Goal: Information Seeking & Learning: Learn about a topic

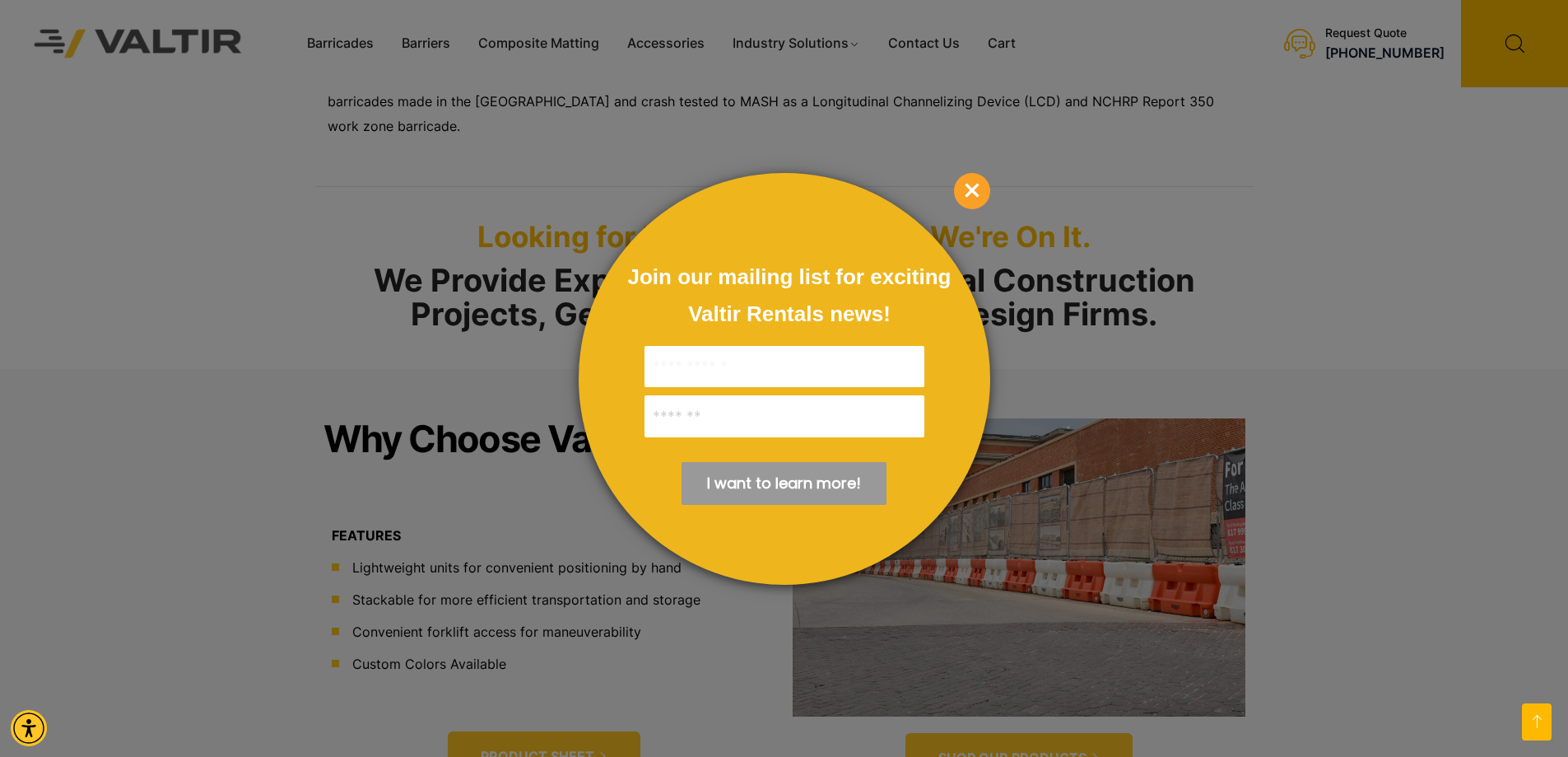
scroll to position [680, 0]
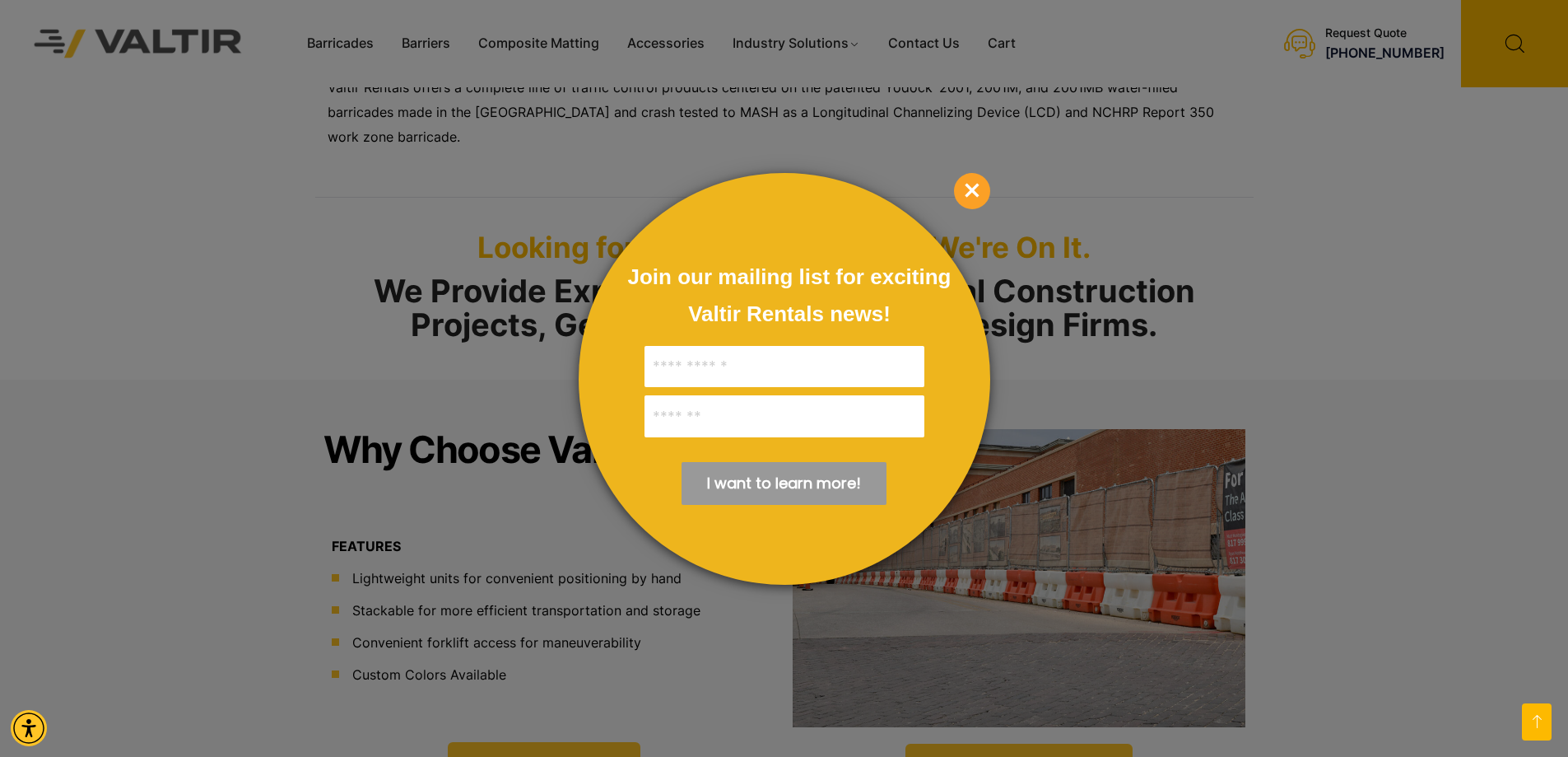
click at [970, 188] on span "×" at bounding box center [972, 191] width 36 height 36
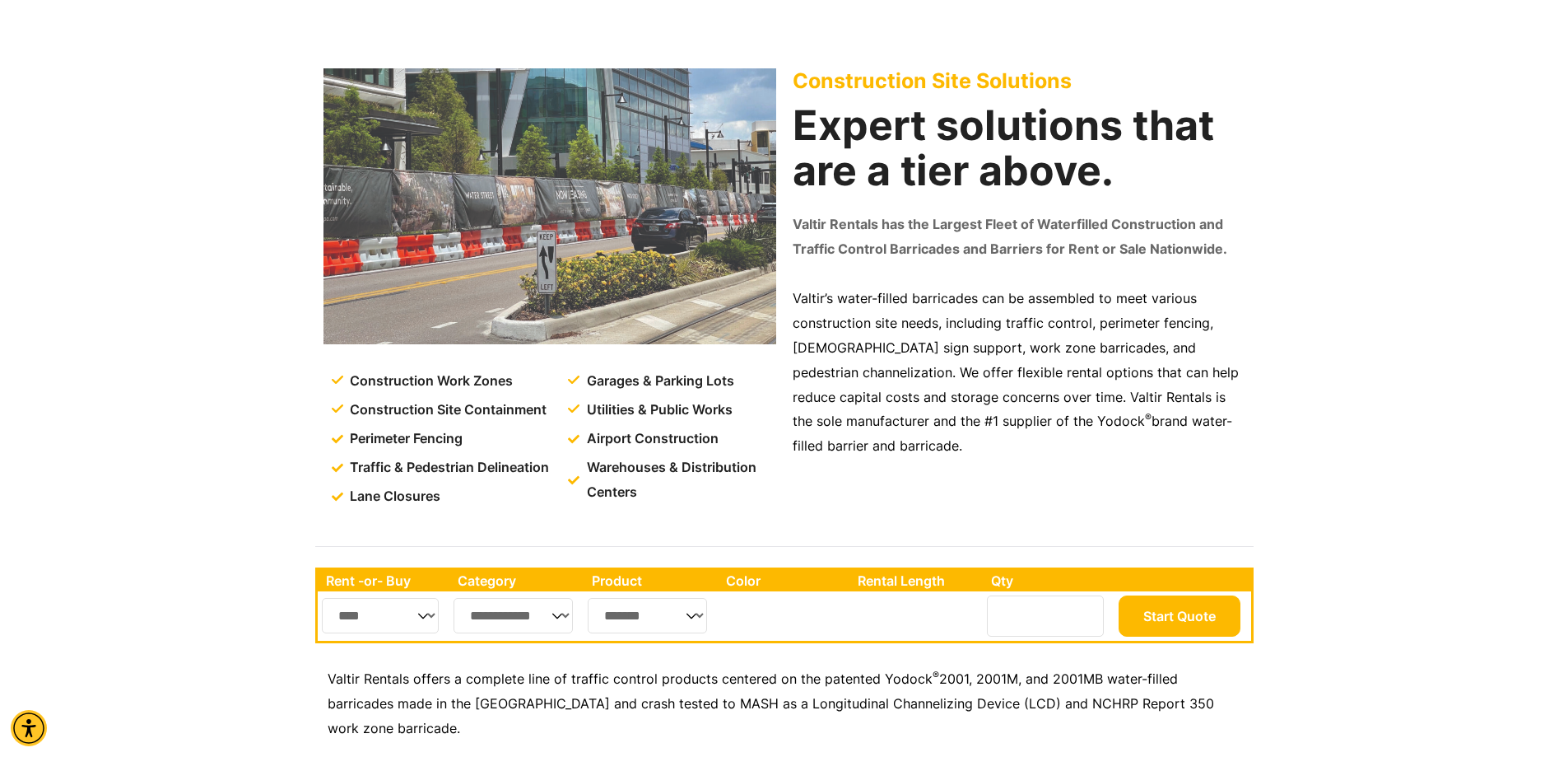
scroll to position [0, 0]
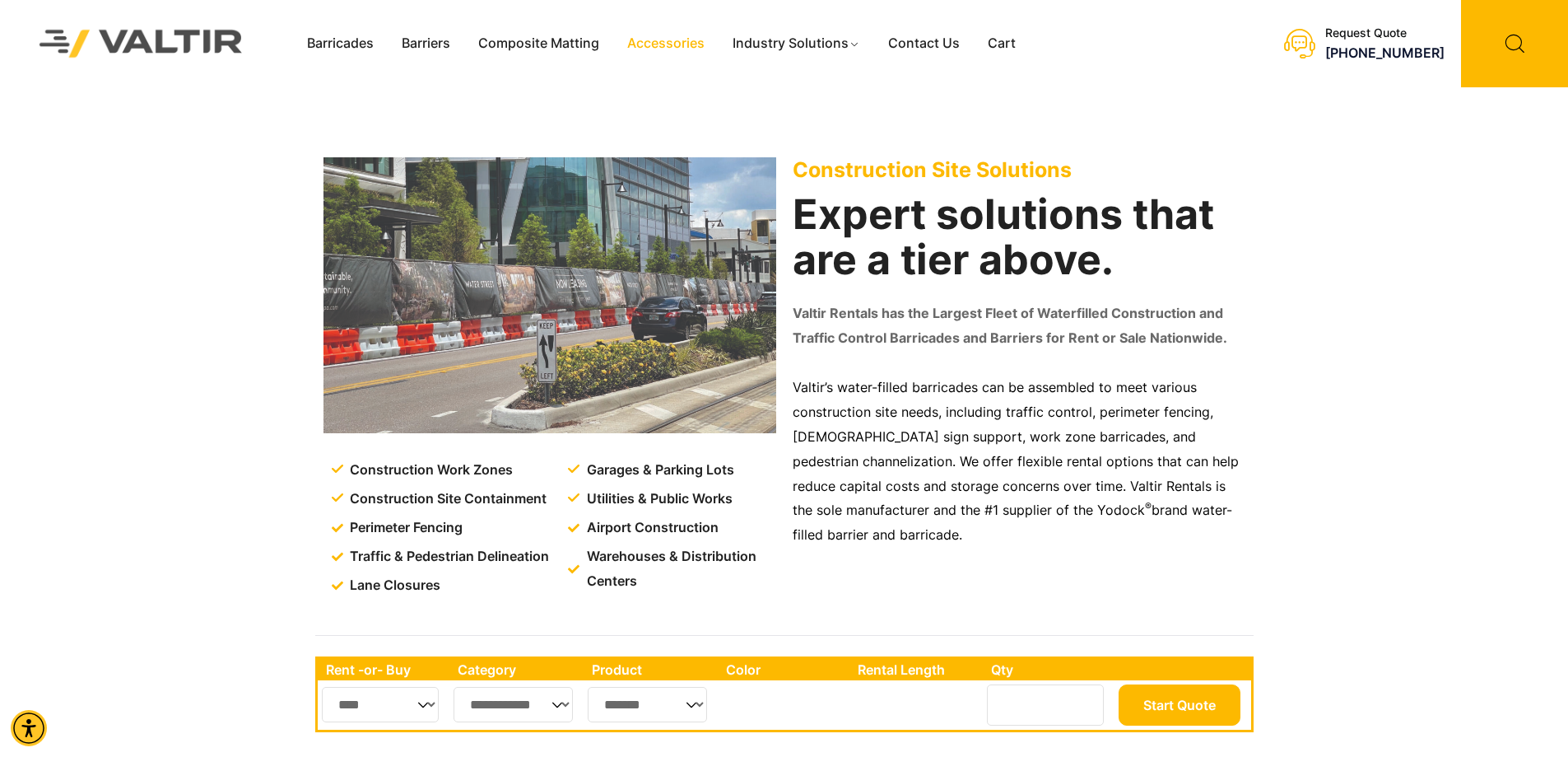
click at [643, 41] on link "Accessories" at bounding box center [666, 43] width 105 height 25
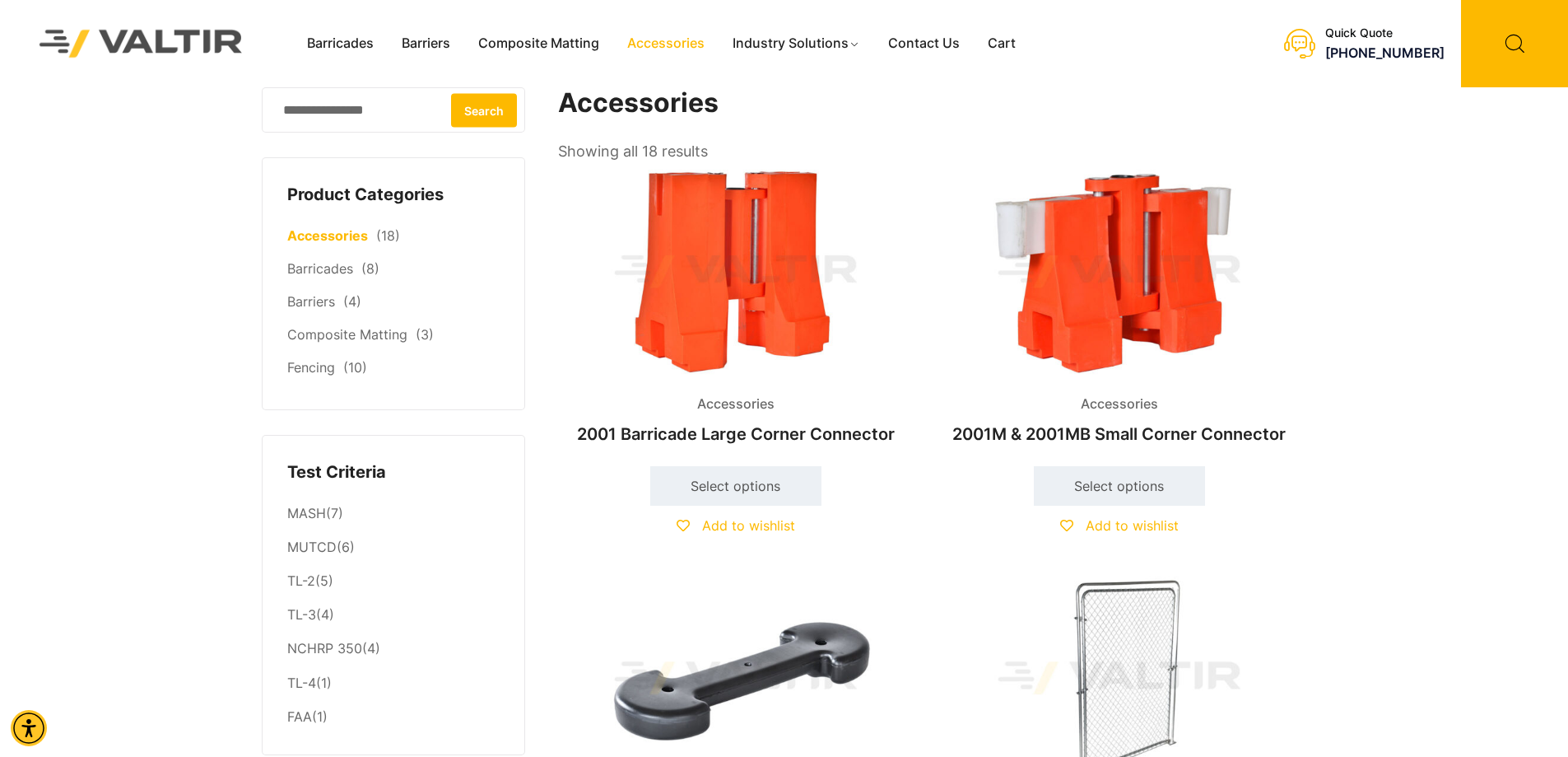
click at [363, 119] on input "Search for:" at bounding box center [393, 110] width 263 height 45
type input "******"
click at [451, 93] on button "Search" at bounding box center [483, 110] width 66 height 34
